Goal: Information Seeking & Learning: Understand process/instructions

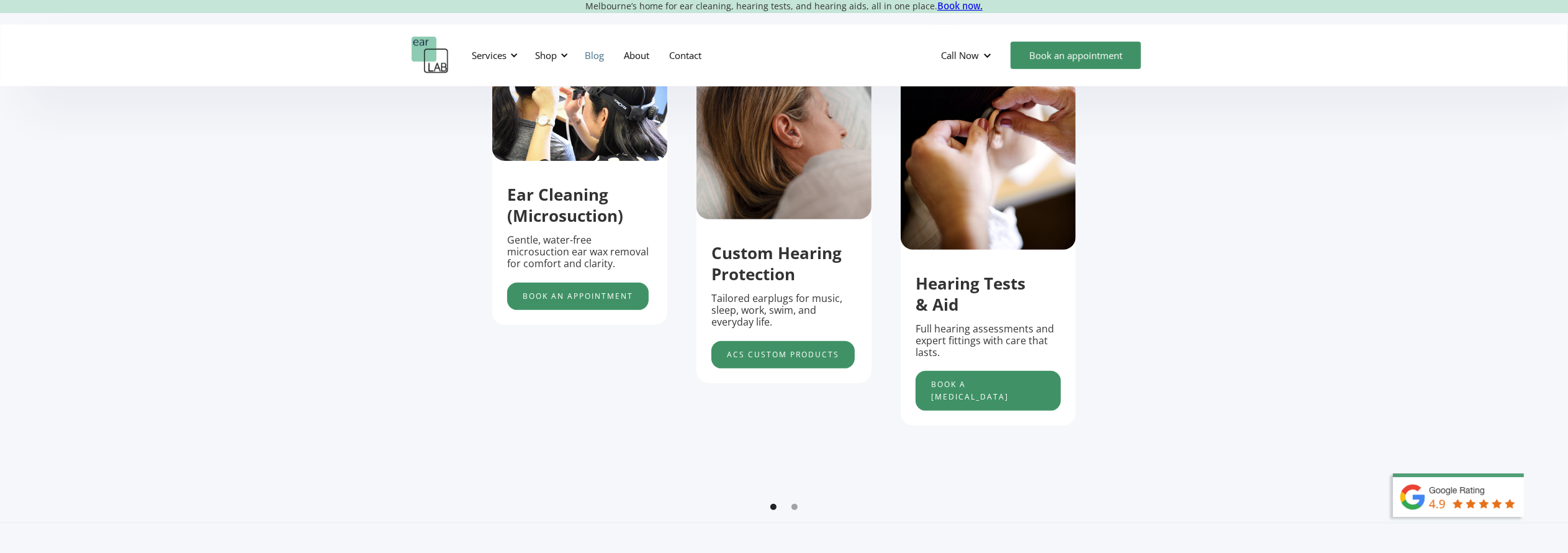
scroll to position [496, 0]
click at [516, 55] on div at bounding box center [514, 55] width 9 height 9
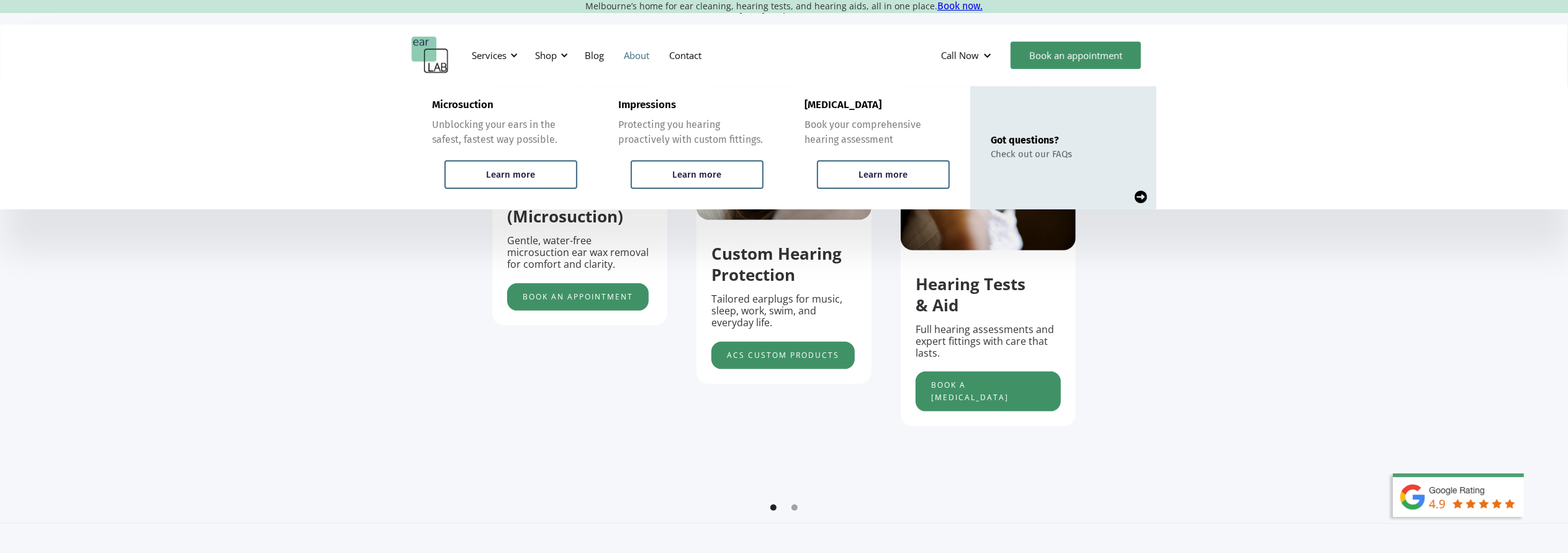
click at [631, 55] on link "About" at bounding box center [636, 55] width 45 height 36
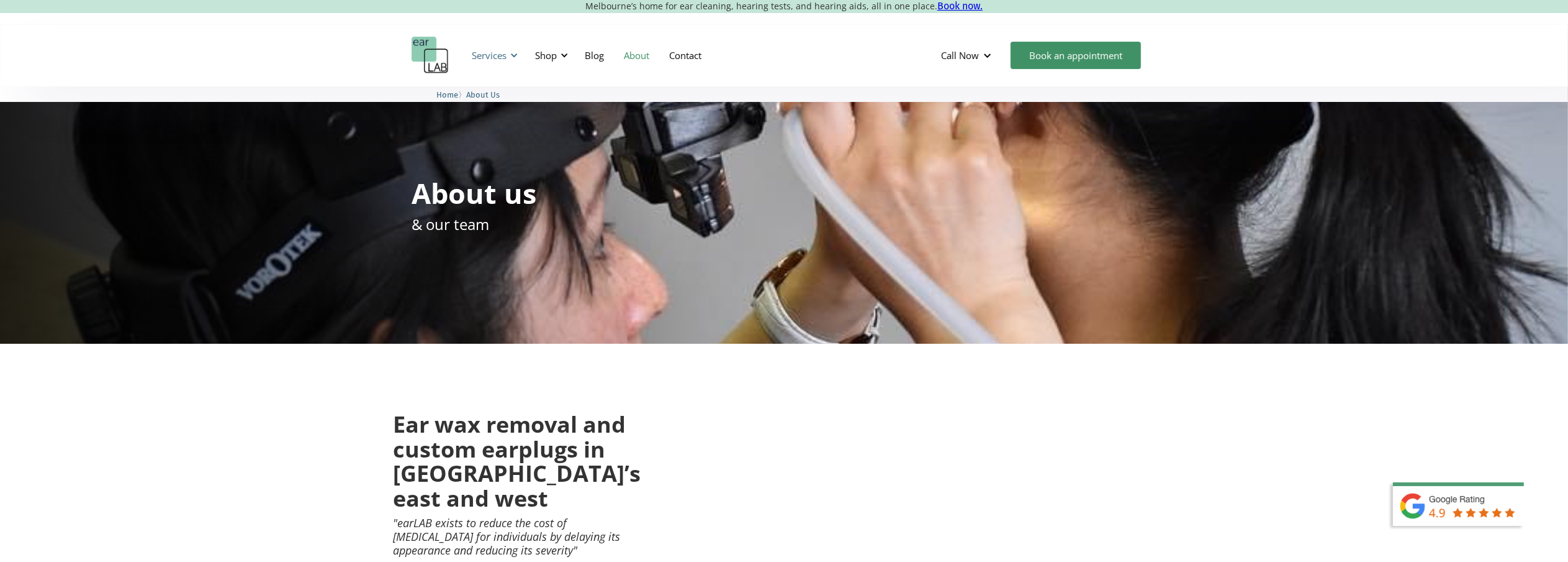
click at [512, 54] on div at bounding box center [514, 55] width 9 height 9
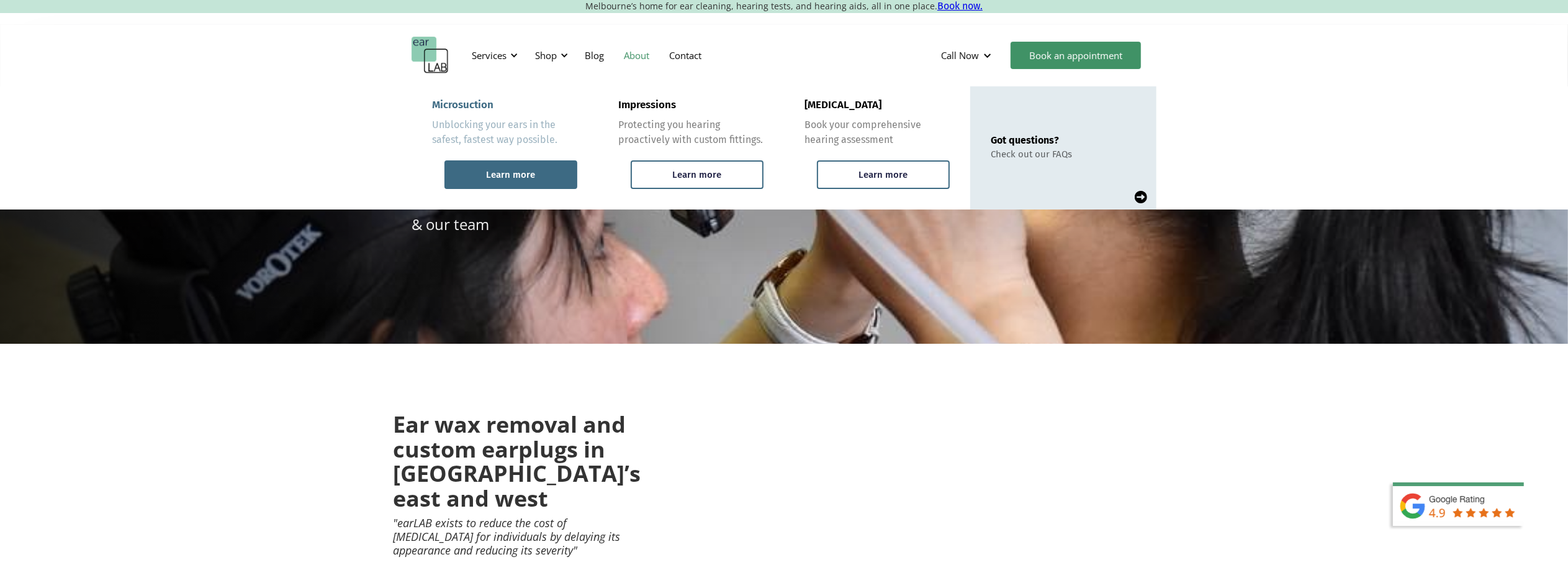
click at [517, 165] on div "Learn more" at bounding box center [511, 174] width 133 height 28
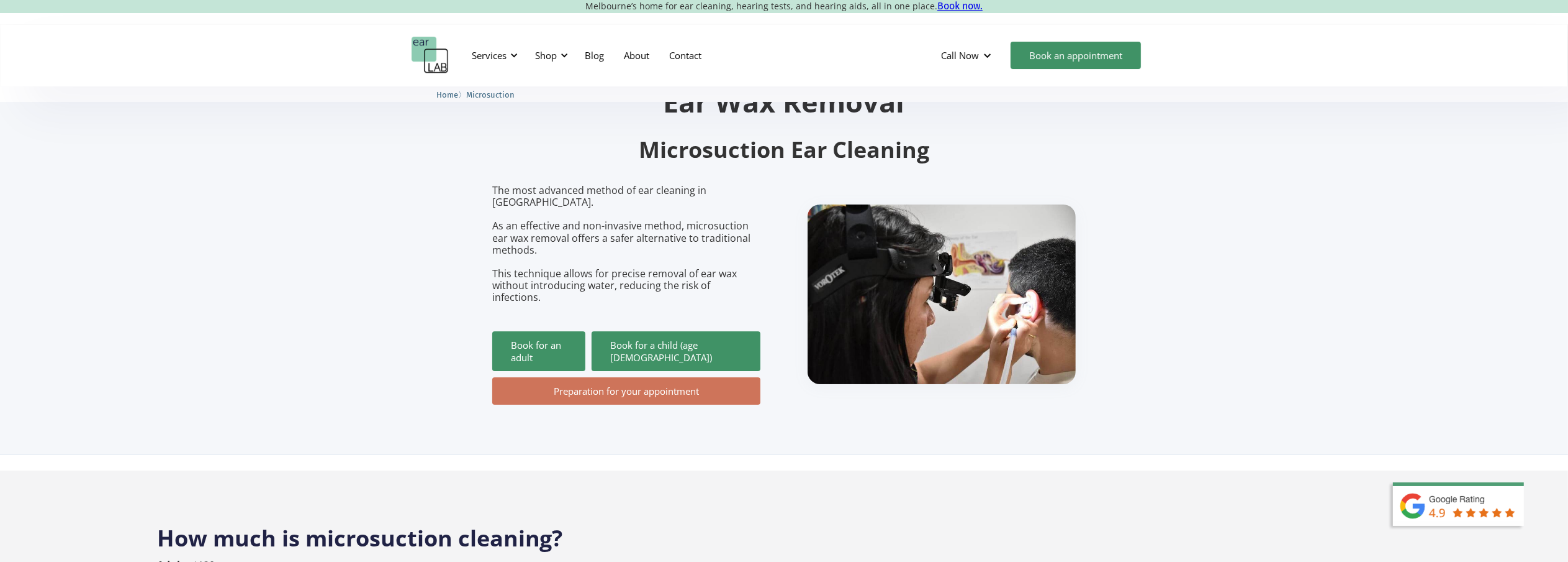
scroll to position [61, 0]
click at [620, 377] on link "Preparation for your appointment" at bounding box center [626, 390] width 269 height 27
